Goal: Register for event/course

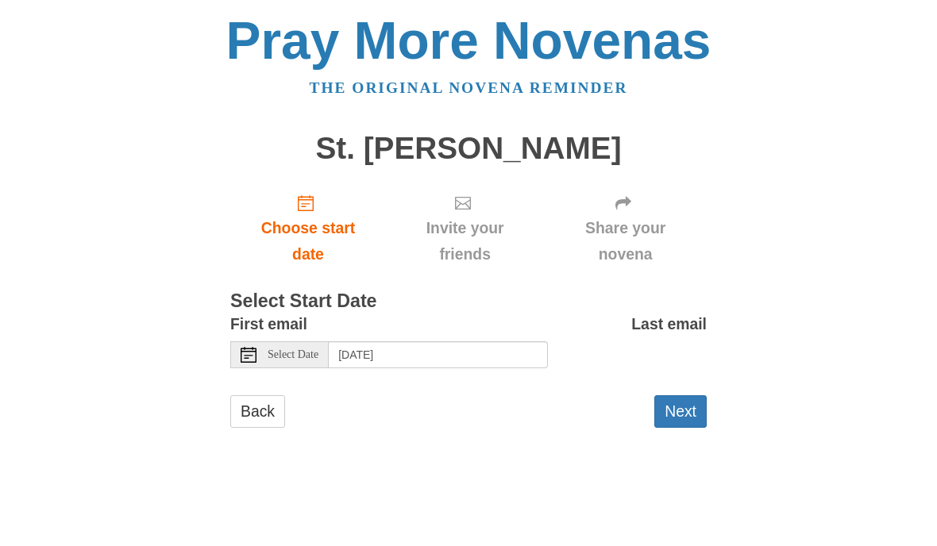
click at [312, 349] on span "Select Date" at bounding box center [292, 354] width 51 height 11
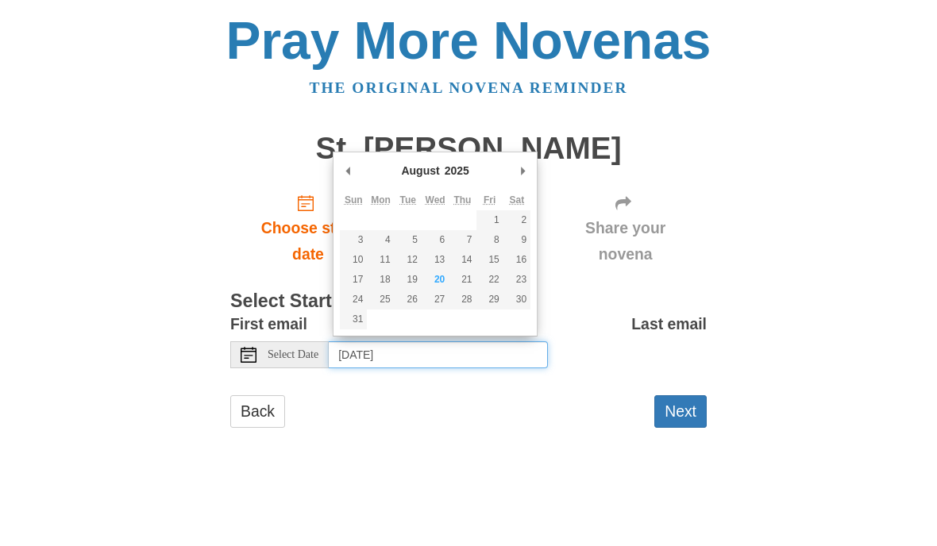
type input "Thursday, August 21st"
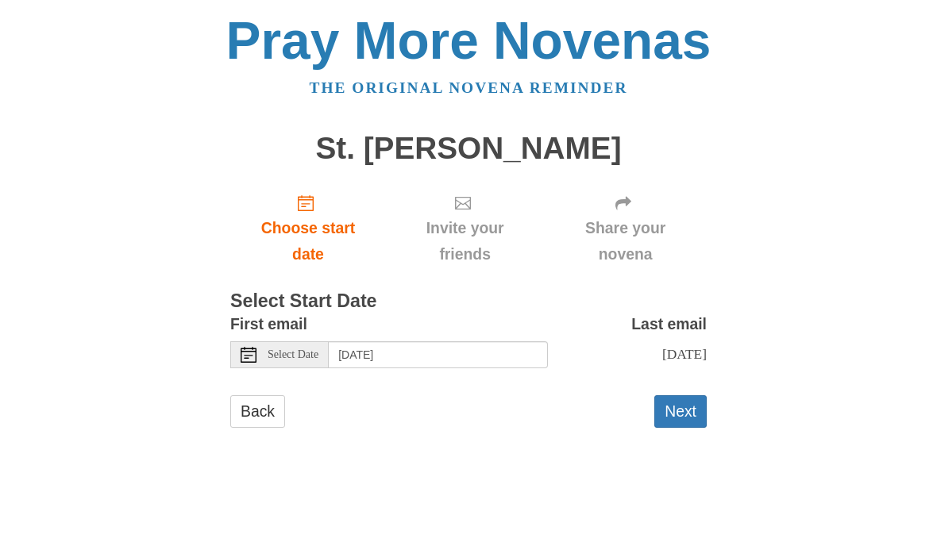
click at [683, 408] on button "Next" at bounding box center [680, 411] width 52 height 33
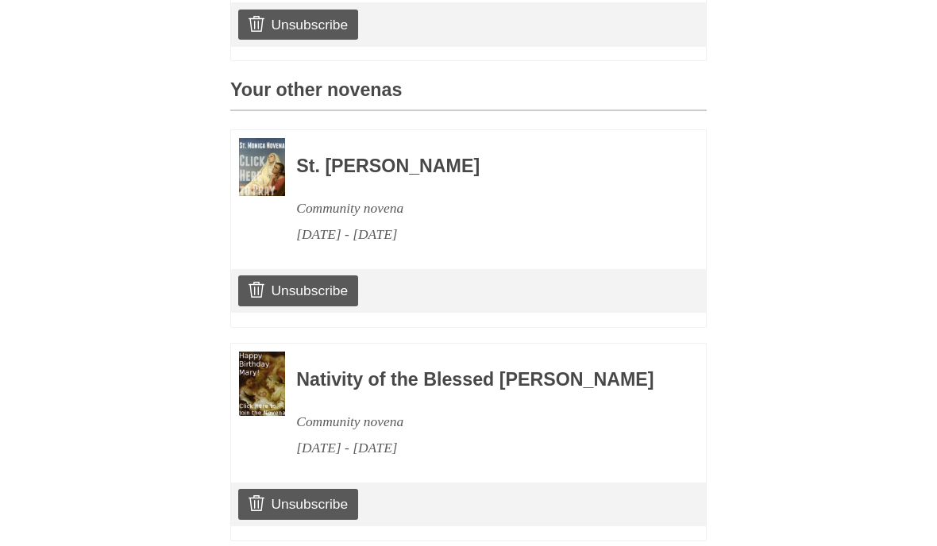
scroll to position [658, 0]
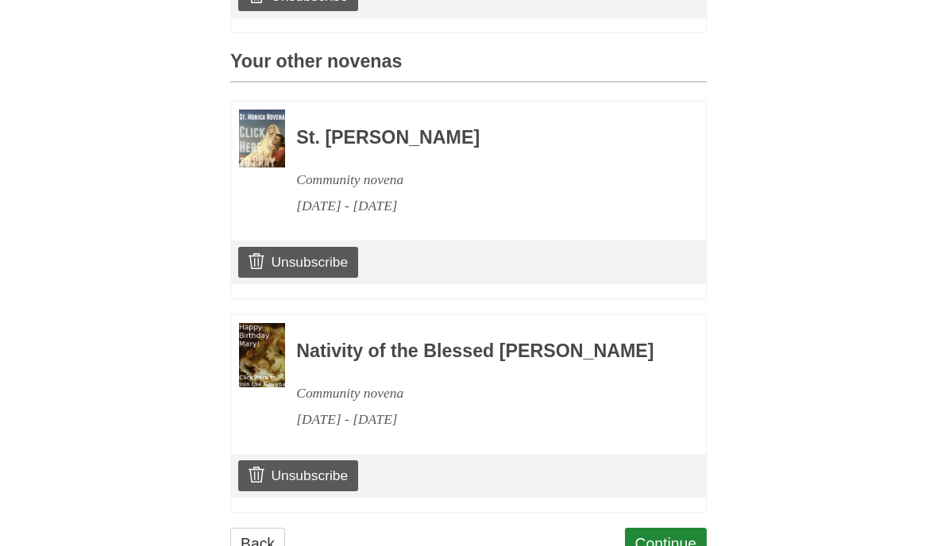
click at [668, 545] on link "Continue" at bounding box center [666, 544] width 83 height 33
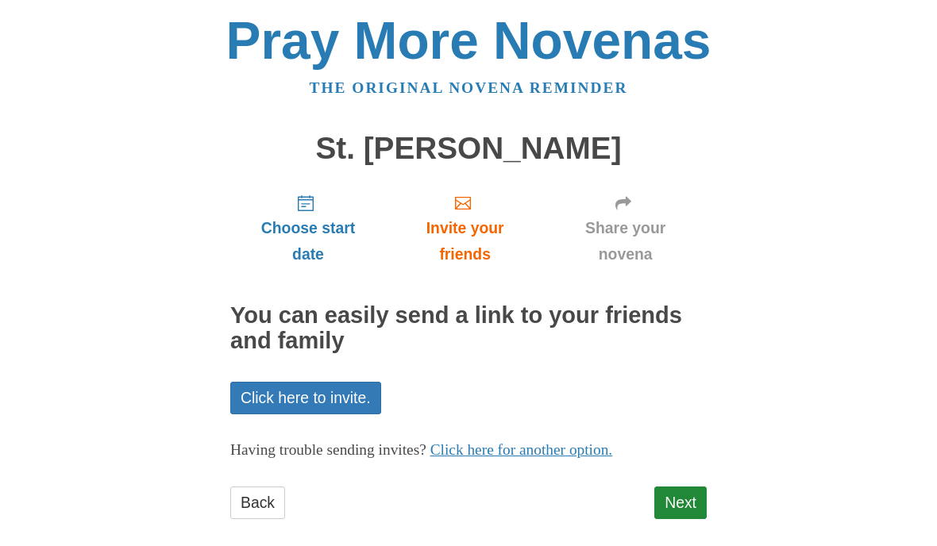
click at [681, 499] on link "Next" at bounding box center [680, 503] width 52 height 33
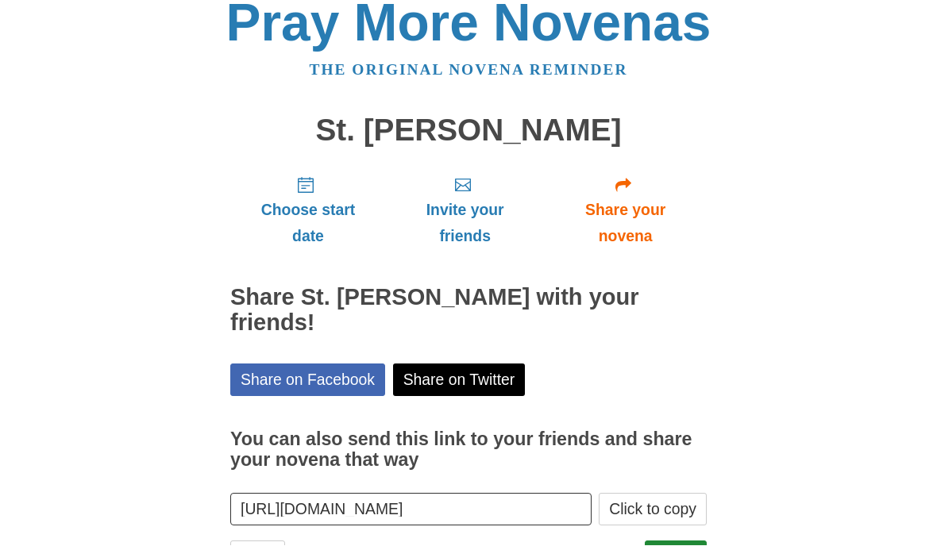
scroll to position [60, 0]
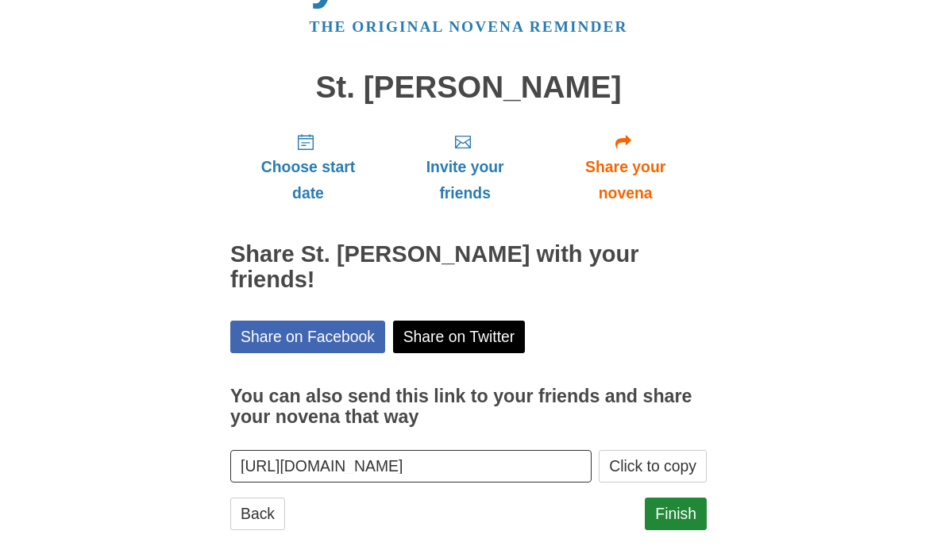
click at [674, 498] on link "Finish" at bounding box center [676, 514] width 62 height 33
